Goal: Transaction & Acquisition: Download file/media

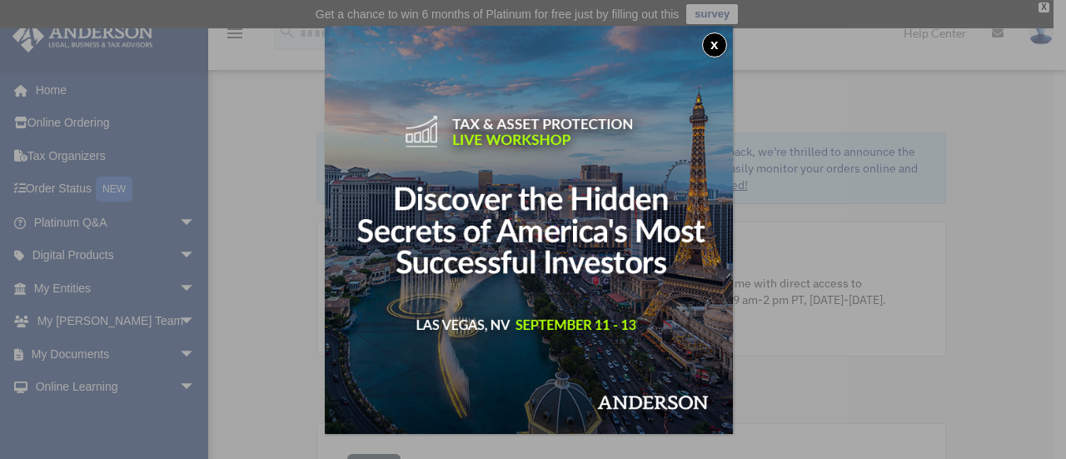
click at [715, 47] on button "x" at bounding box center [714, 44] width 25 height 25
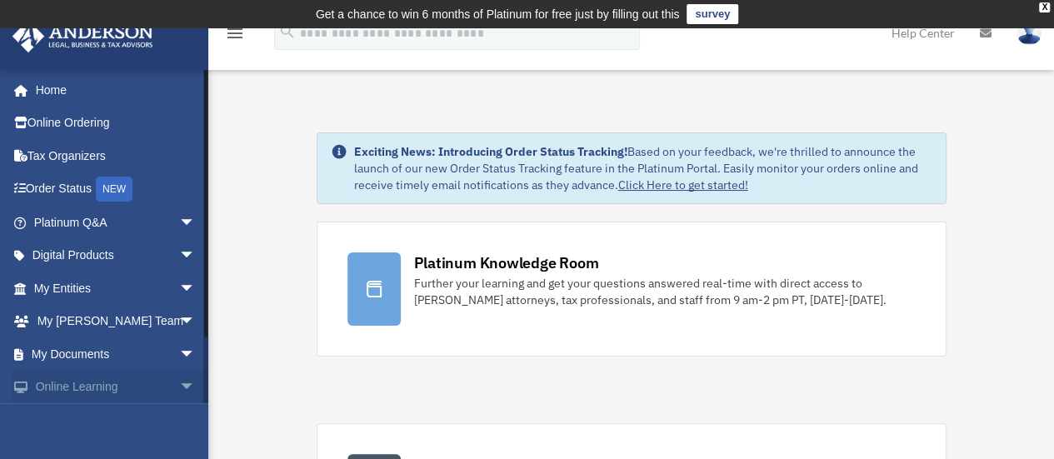
click at [179, 387] on span "arrow_drop_down" at bounding box center [195, 388] width 33 height 34
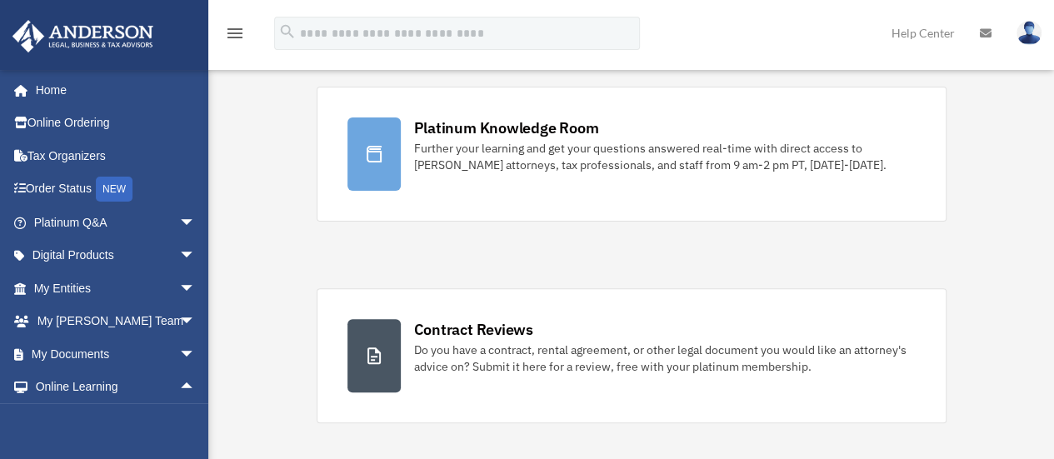
scroll to position [175, 0]
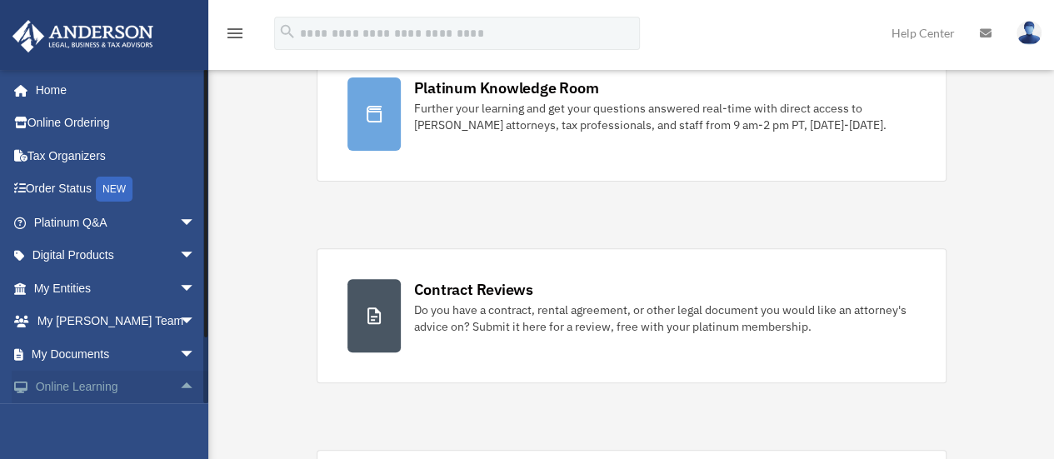
click at [89, 389] on link "Online Learning arrow_drop_up" at bounding box center [116, 387] width 209 height 33
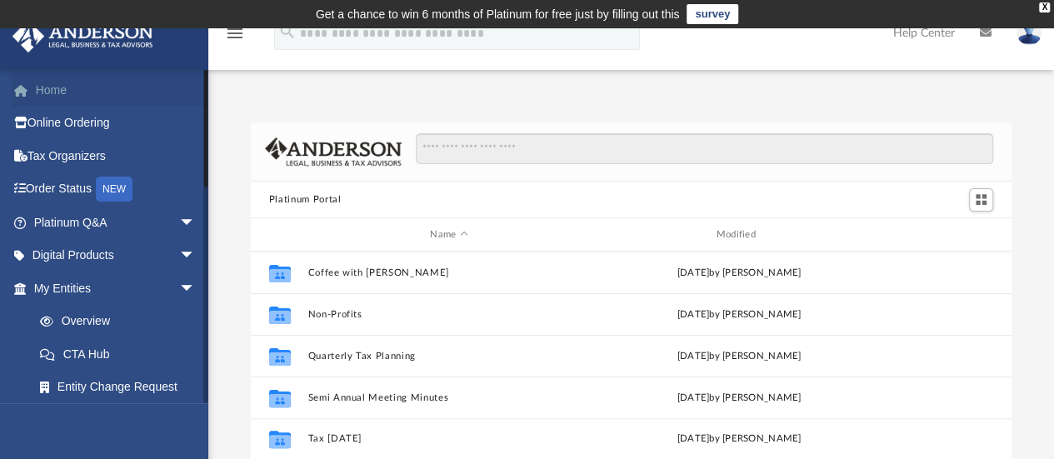
click at [65, 91] on link "Home" at bounding box center [116, 89] width 209 height 33
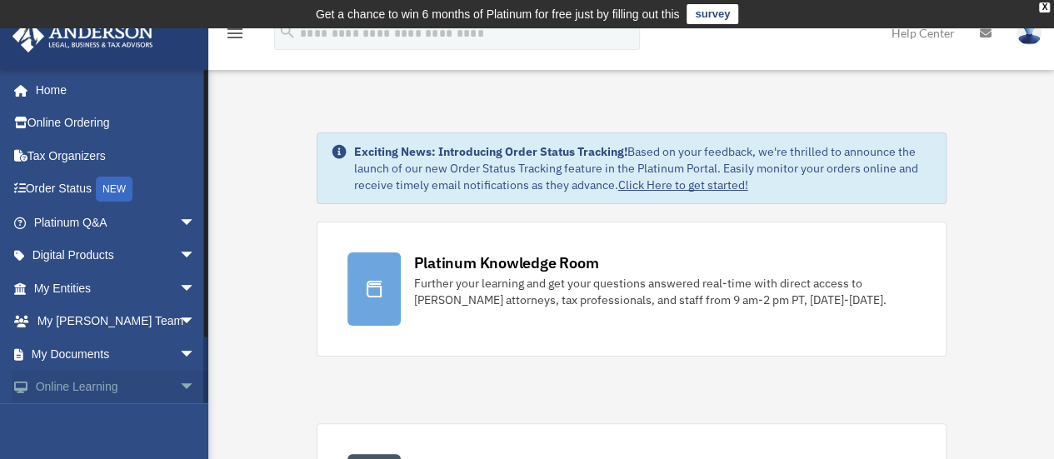
click at [85, 380] on link "Online Learning arrow_drop_down" at bounding box center [116, 387] width 209 height 33
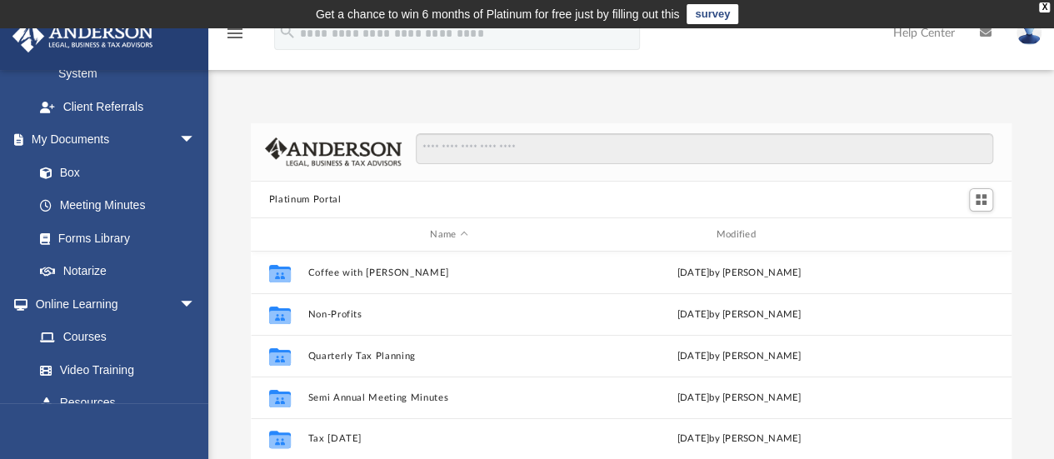
scroll to position [596, 0]
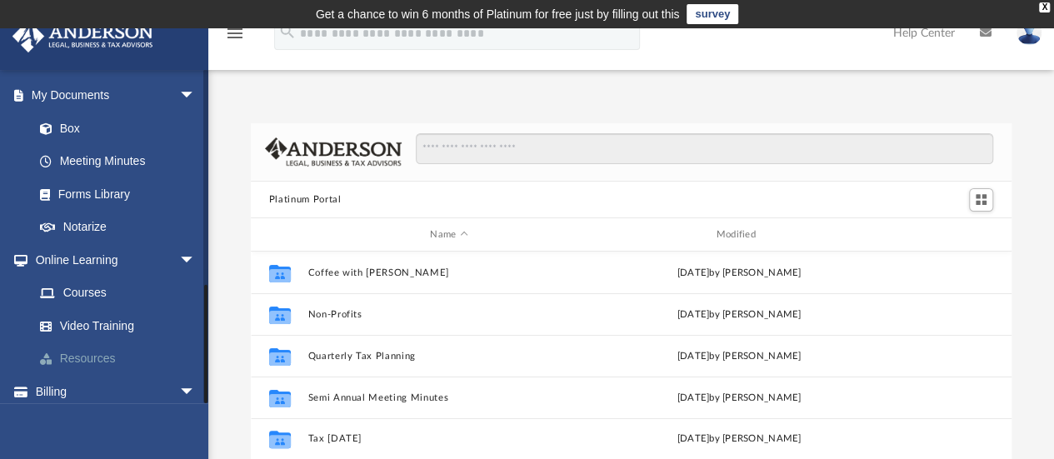
click at [84, 342] on link "Resources" at bounding box center [121, 358] width 197 height 33
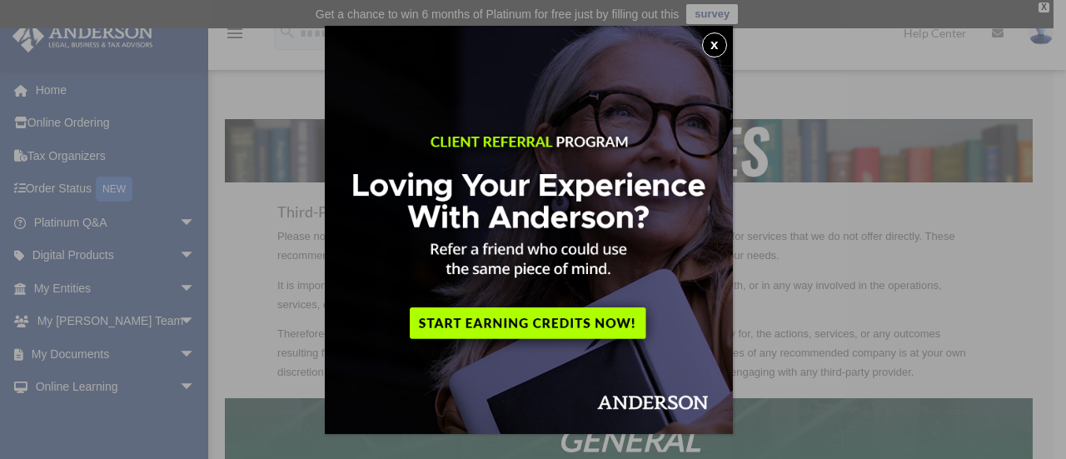
click at [723, 46] on button "x" at bounding box center [714, 44] width 25 height 25
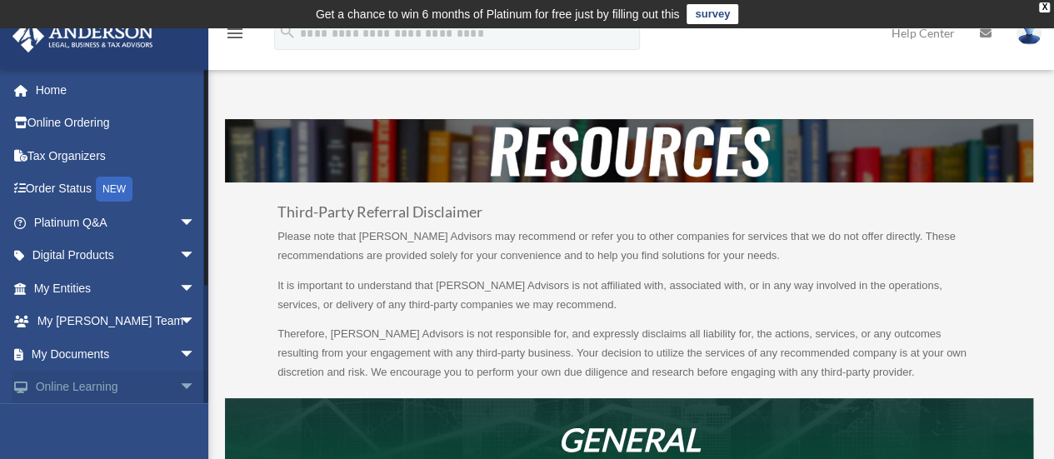
click at [179, 381] on span "arrow_drop_down" at bounding box center [195, 388] width 33 height 34
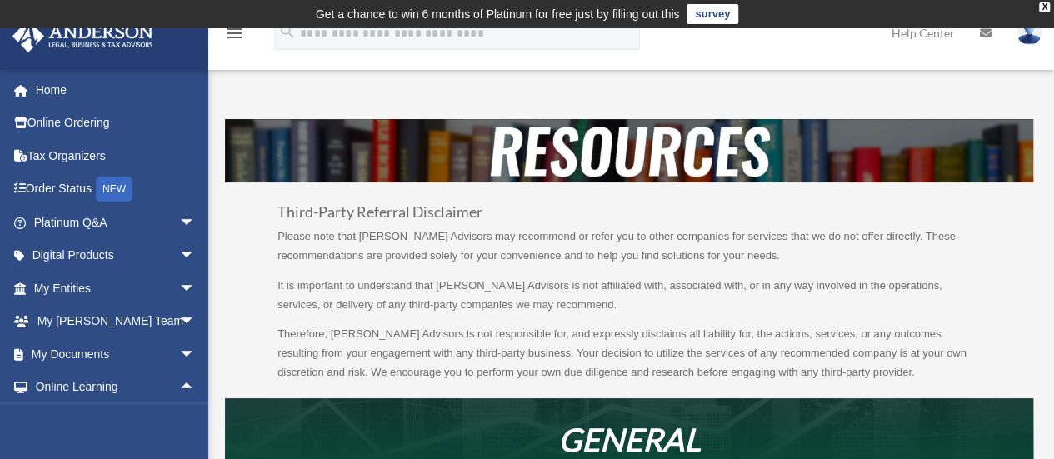
scroll to position [69, 0]
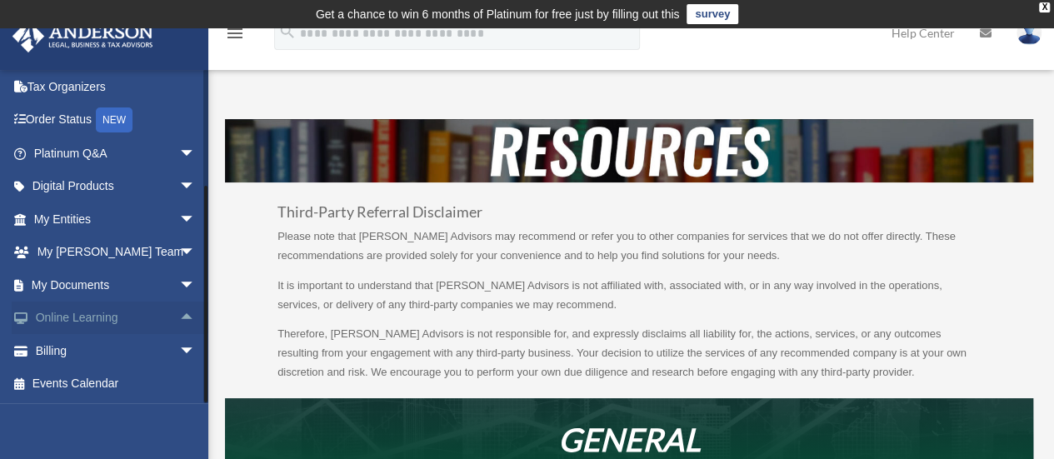
click at [63, 314] on link "Online Learning arrow_drop_up" at bounding box center [116, 318] width 209 height 33
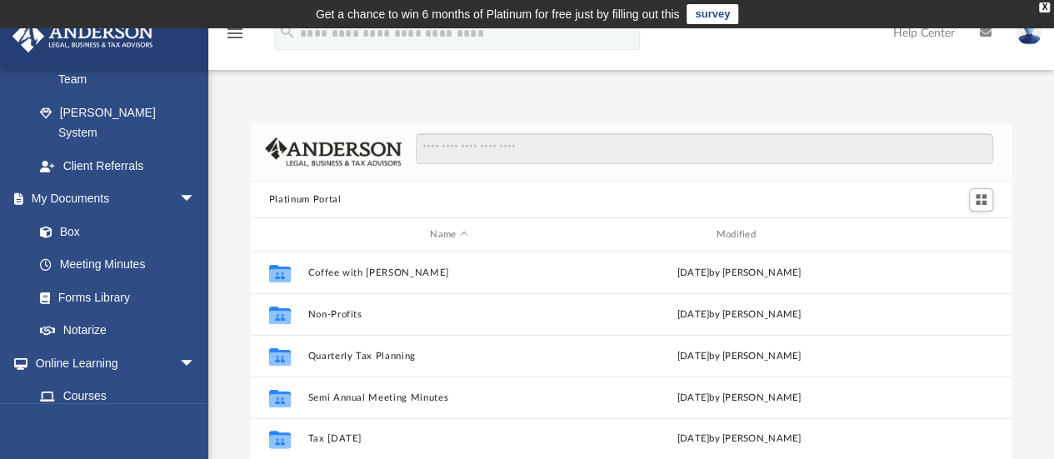
scroll to position [491, 0]
click at [82, 282] on link "Forms Library" at bounding box center [121, 298] width 197 height 33
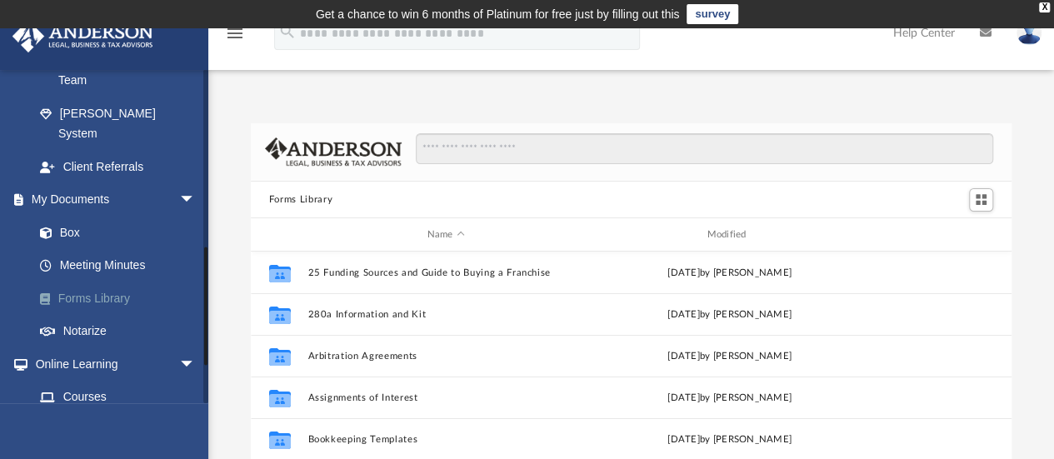
scroll to position [366, 748]
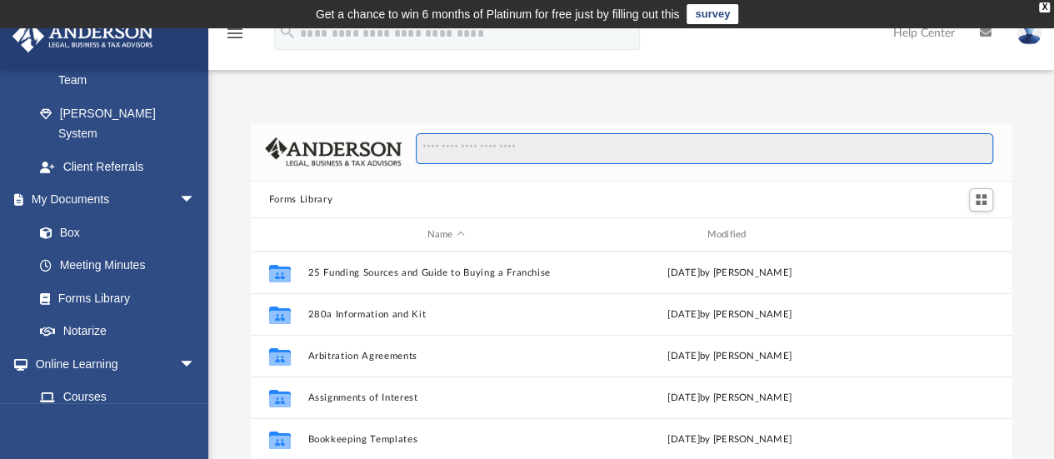
click at [475, 148] on input "Search files and folders" at bounding box center [704, 149] width 577 height 32
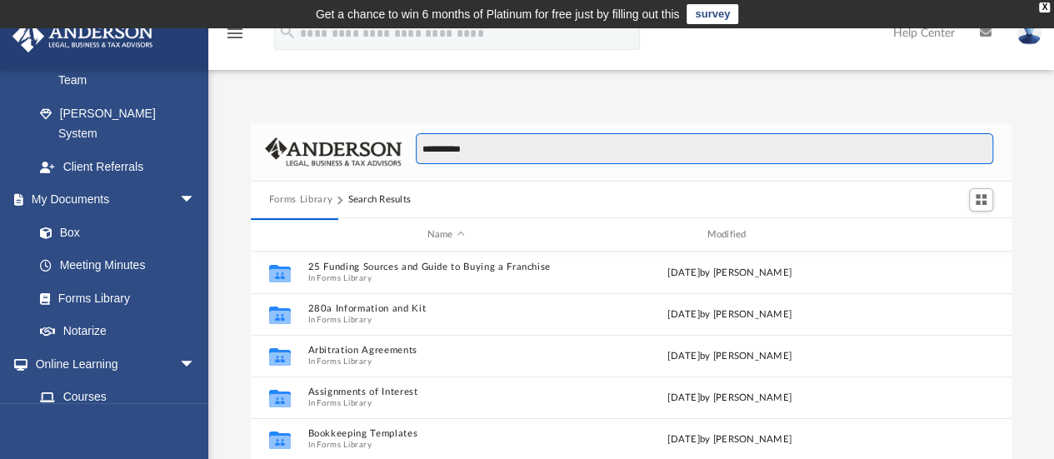
type input "**********"
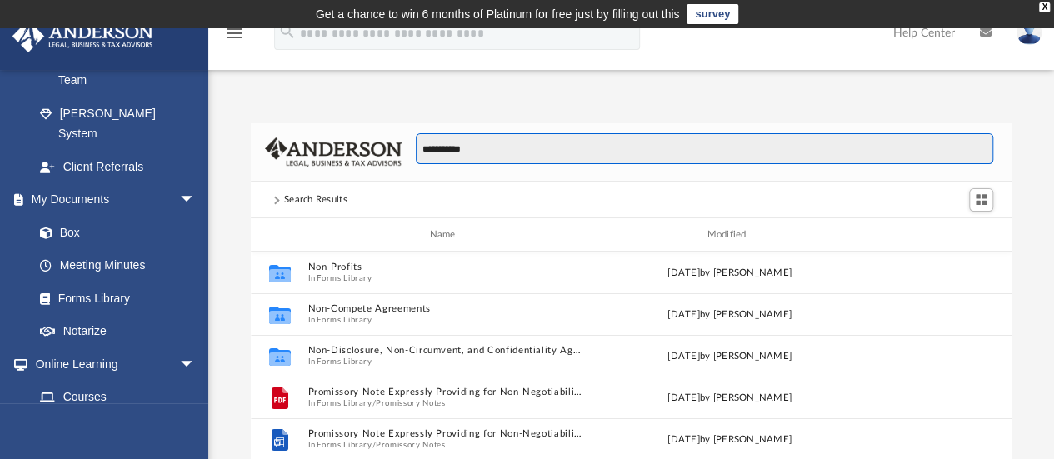
scroll to position [13, 13]
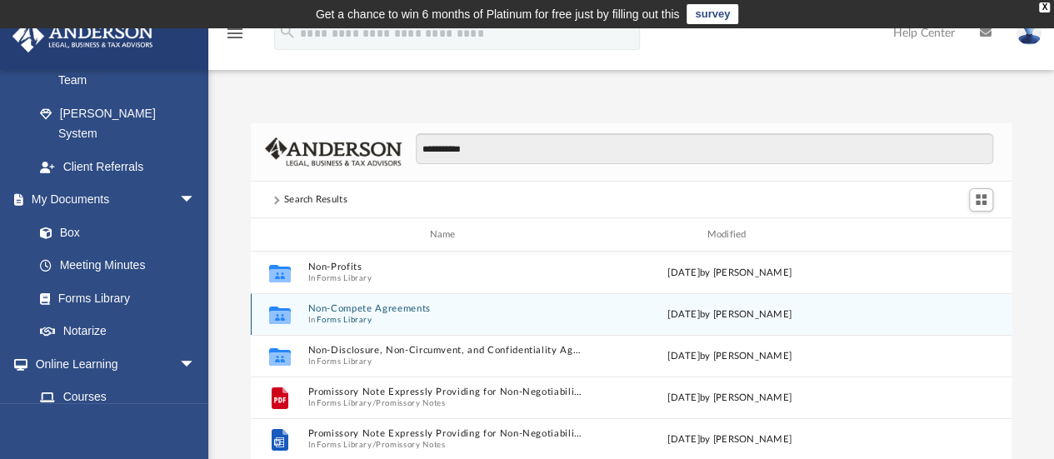
click at [367, 306] on button "Non-Compete Agreements" at bounding box center [445, 308] width 277 height 11
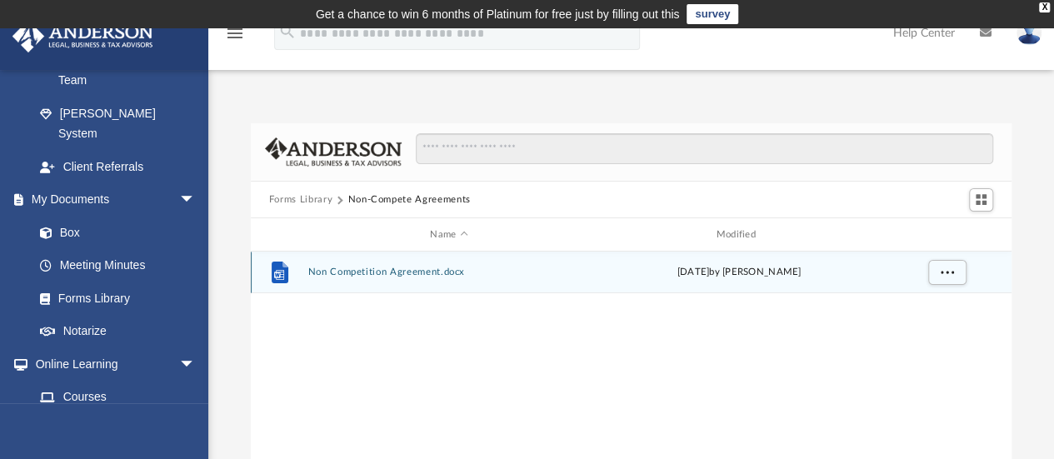
scroll to position [366, 748]
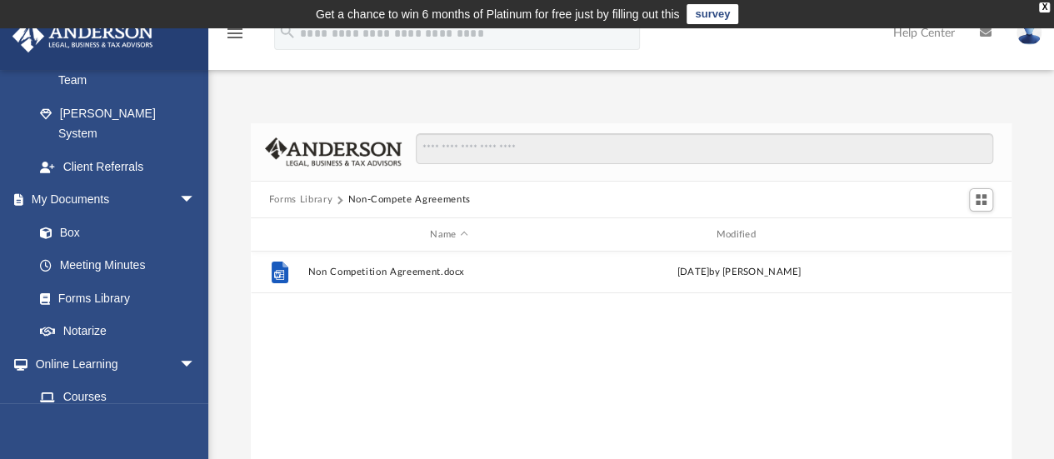
click at [300, 200] on button "Forms Library" at bounding box center [300, 199] width 63 height 15
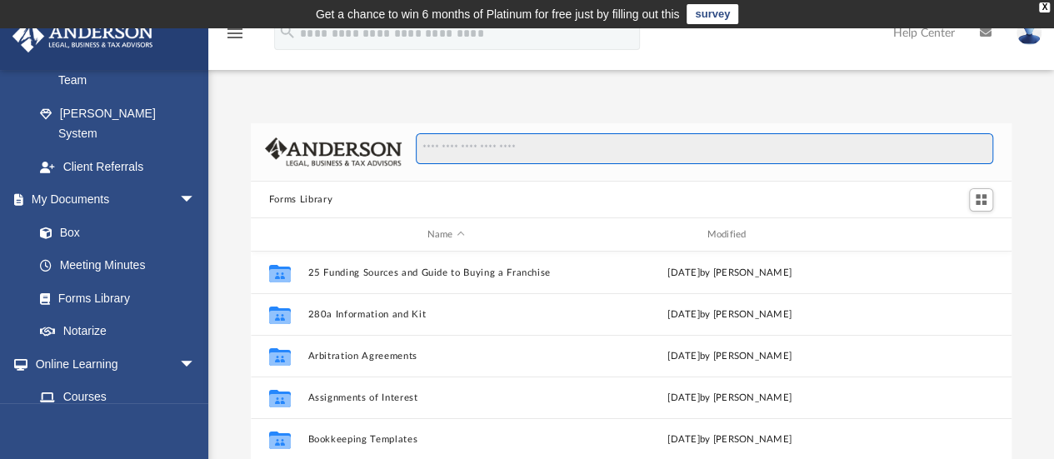
click at [752, 152] on input "Search files and folders" at bounding box center [704, 149] width 577 height 32
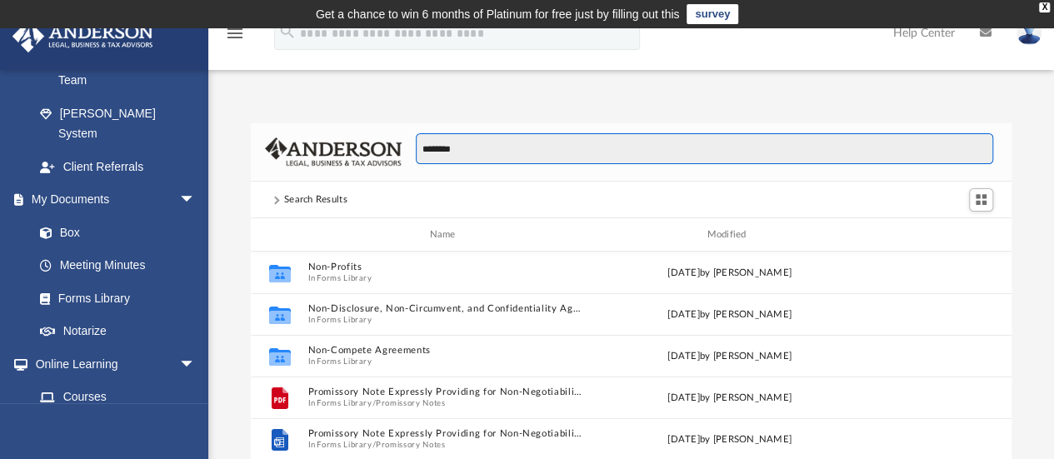
scroll to position [13, 13]
type input "**********"
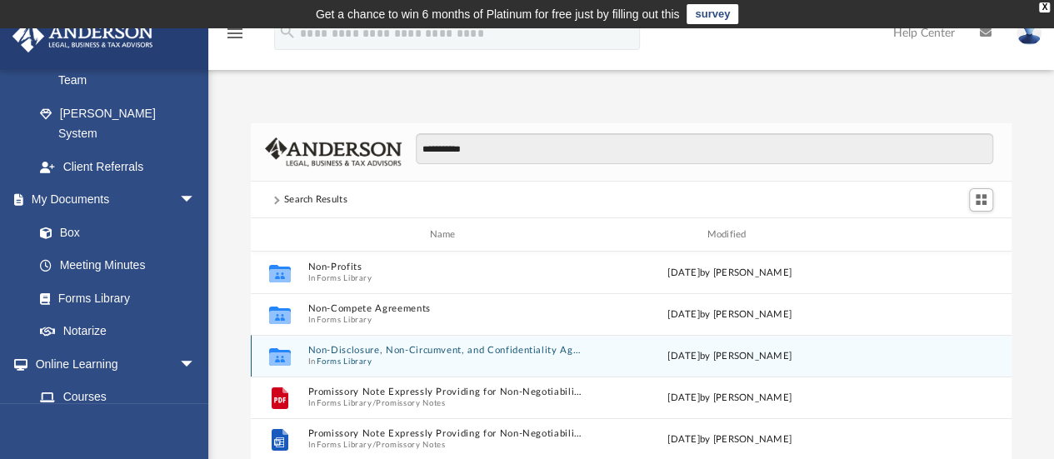
click at [451, 349] on button "Non-Disclosure, Non-Circumvent, and Confidentiality Agreements" at bounding box center [445, 350] width 277 height 11
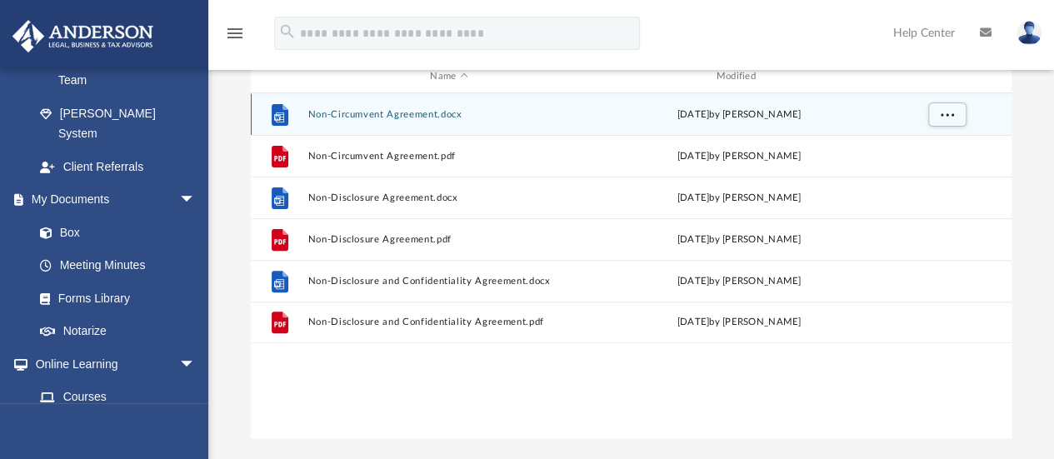
scroll to position [168, 0]
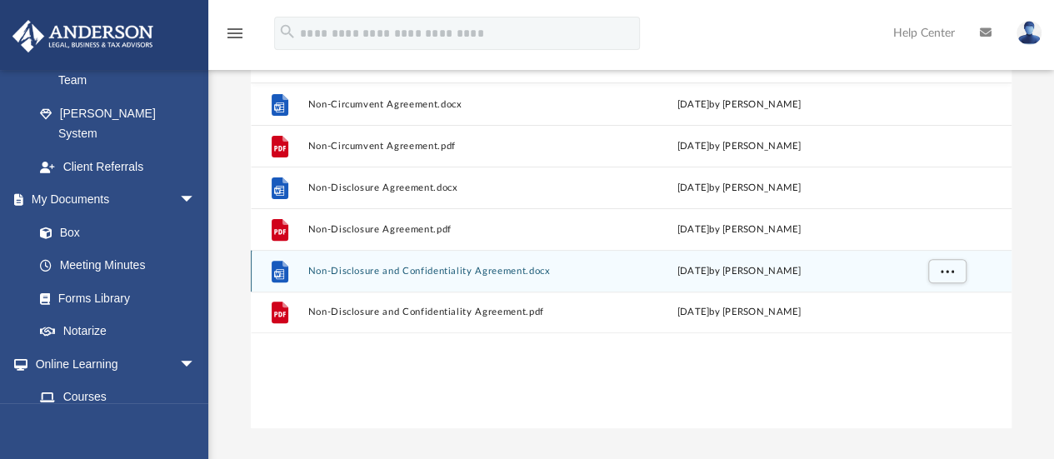
click at [485, 267] on button "Non-Disclosure and Confidentiality Agreement.docx" at bounding box center [448, 271] width 282 height 11
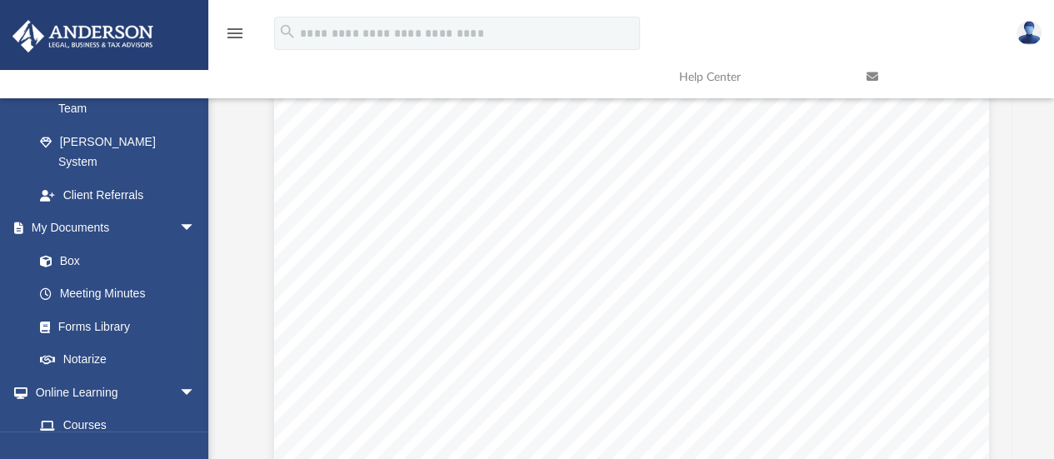
scroll to position [0, 0]
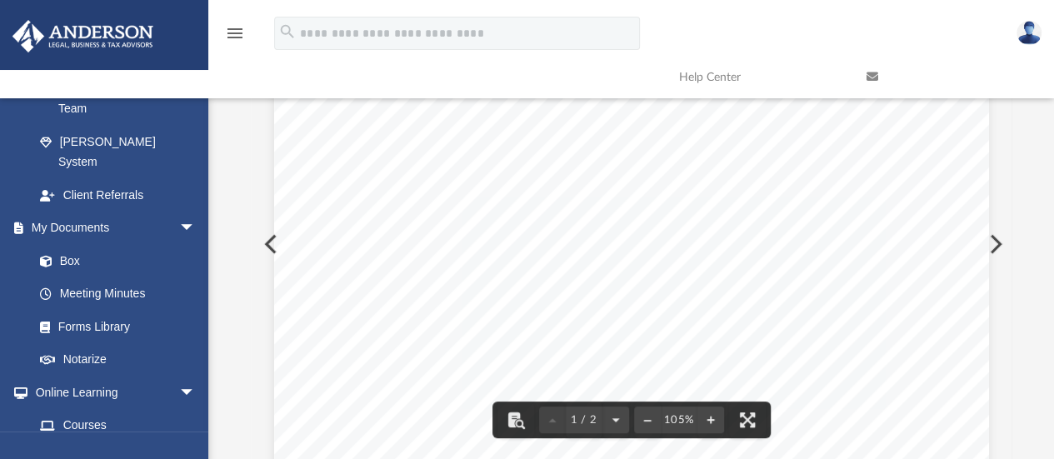
click at [875, 274] on span "include" at bounding box center [880, 276] width 40 height 13
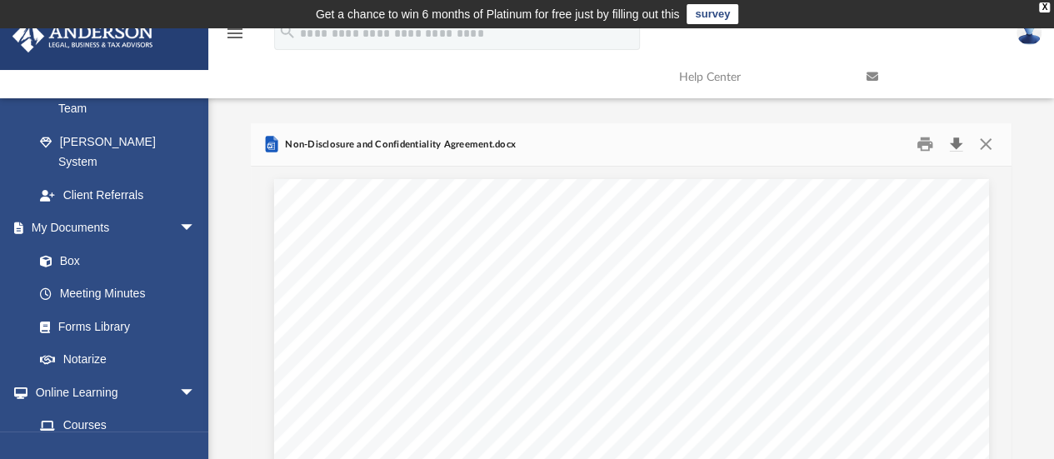
click at [953, 141] on button "Download" at bounding box center [955, 145] width 30 height 26
